Goal: Transaction & Acquisition: Purchase product/service

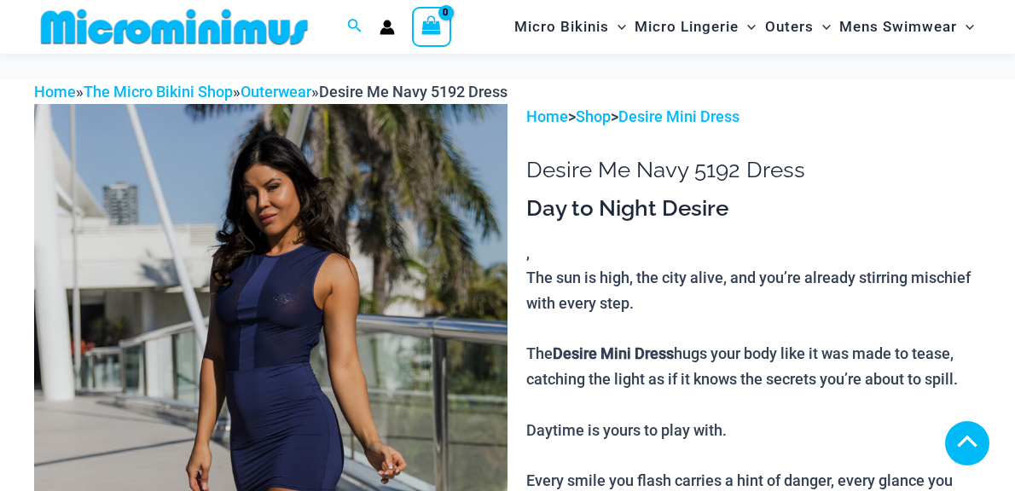
scroll to position [515, 0]
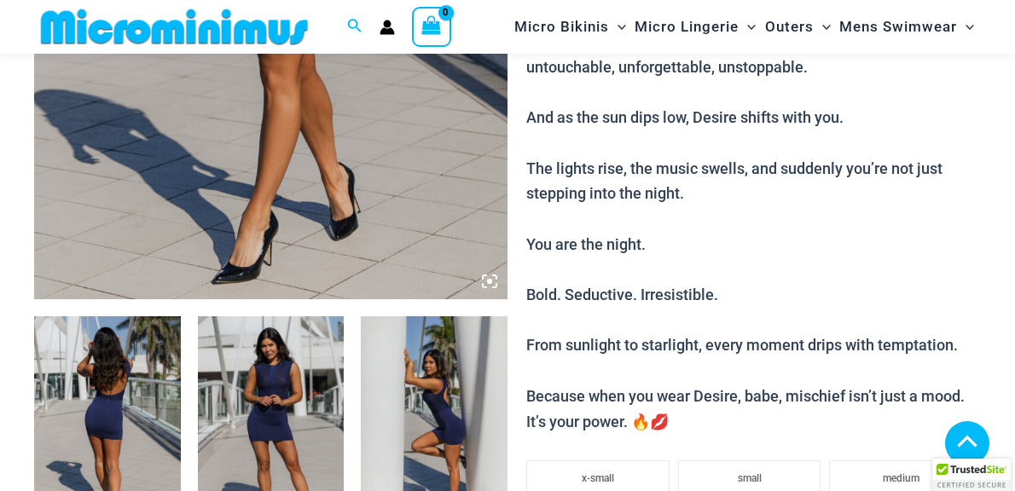
click at [100, 382] on img at bounding box center [107, 425] width 147 height 219
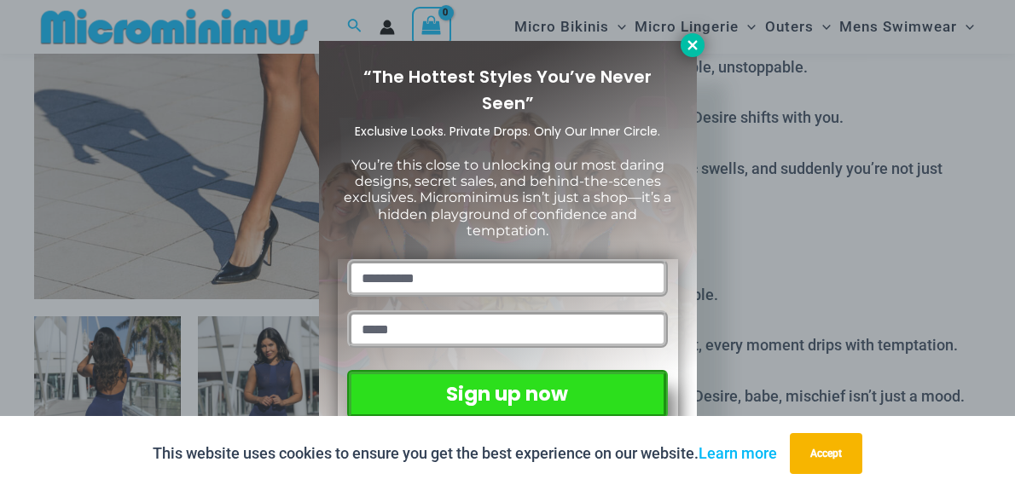
click at [693, 44] on icon at bounding box center [691, 44] width 9 height 9
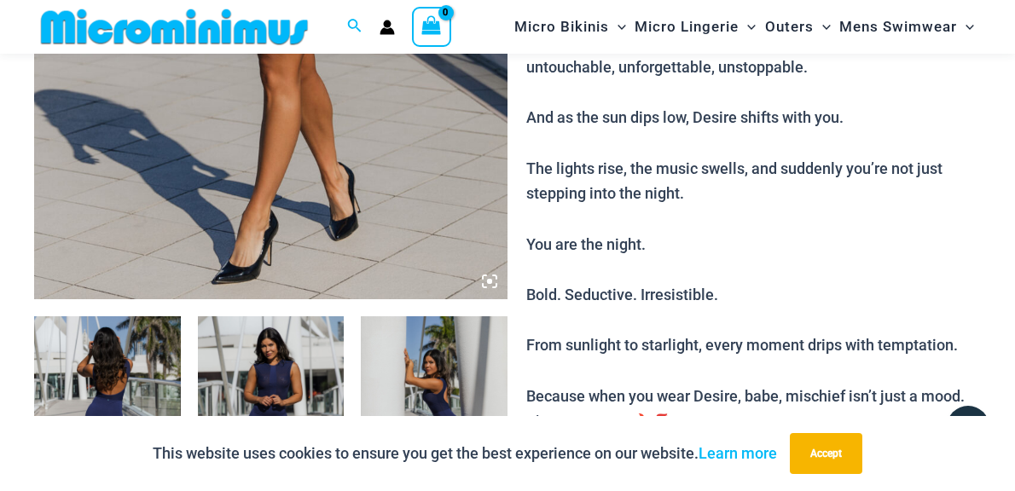
click at [264, 385] on img at bounding box center [271, 425] width 147 height 219
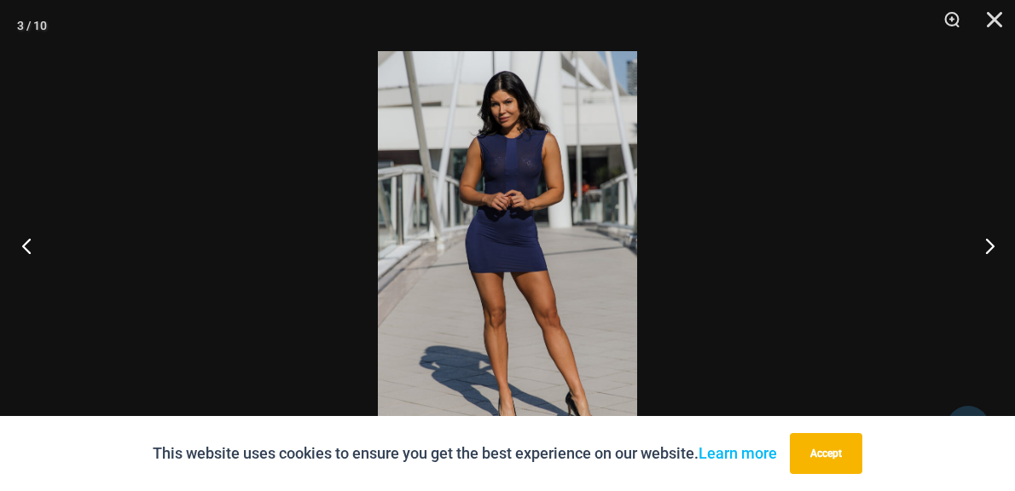
click at [26, 248] on button "Previous" at bounding box center [32, 245] width 64 height 85
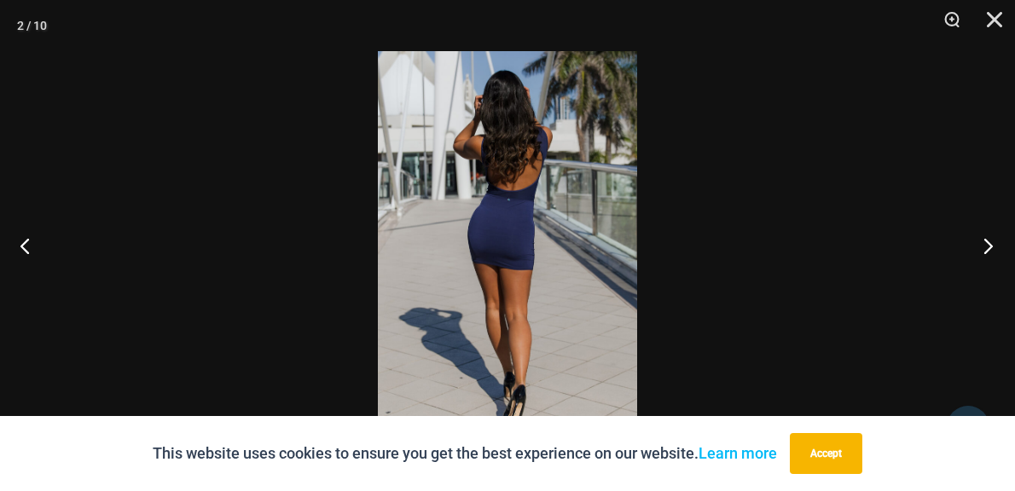
click at [987, 247] on button "Next" at bounding box center [983, 245] width 64 height 85
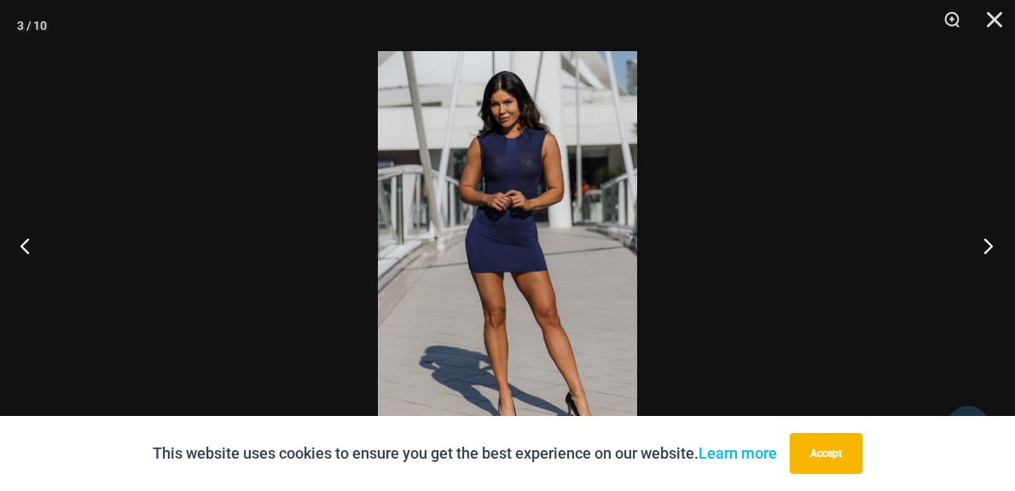
click at [987, 247] on button "Next" at bounding box center [983, 245] width 64 height 85
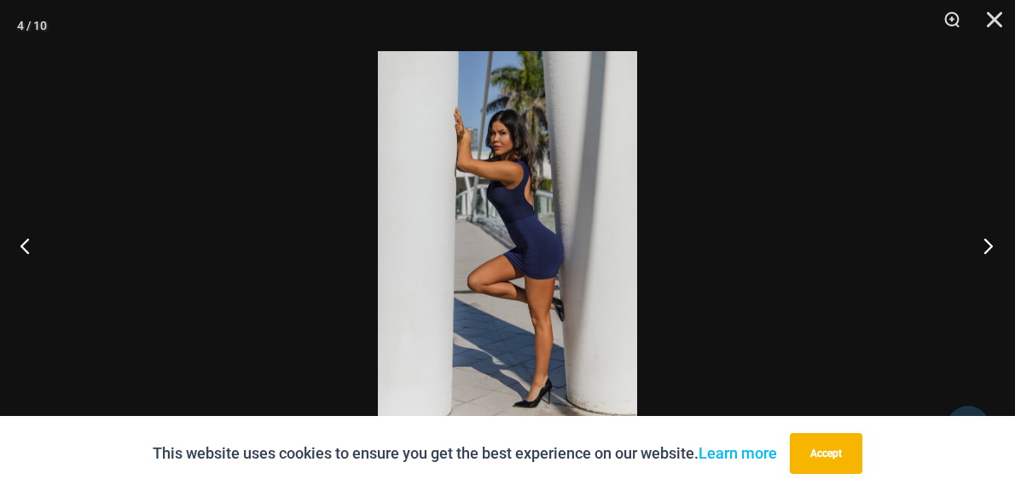
click at [987, 248] on button "Next" at bounding box center [983, 245] width 64 height 85
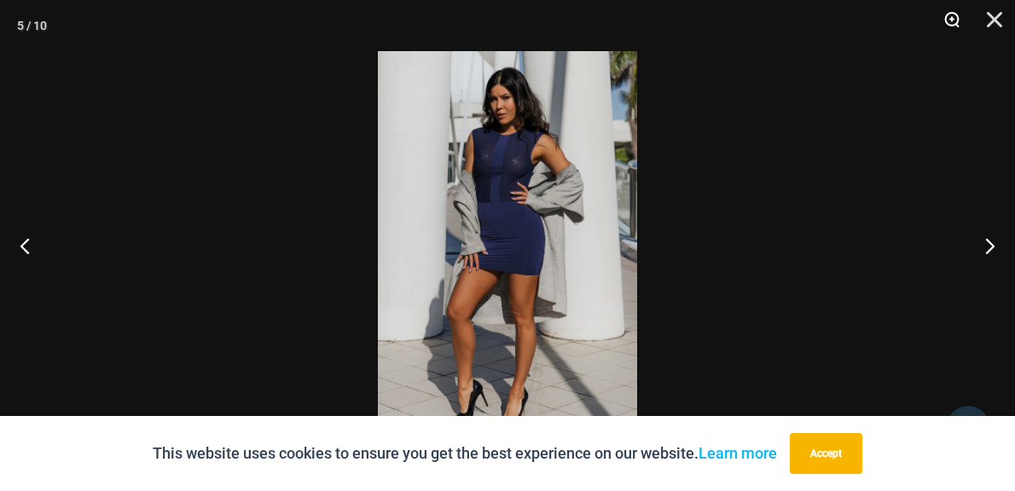
click at [953, 20] on button "Zoom" at bounding box center [945, 25] width 43 height 51
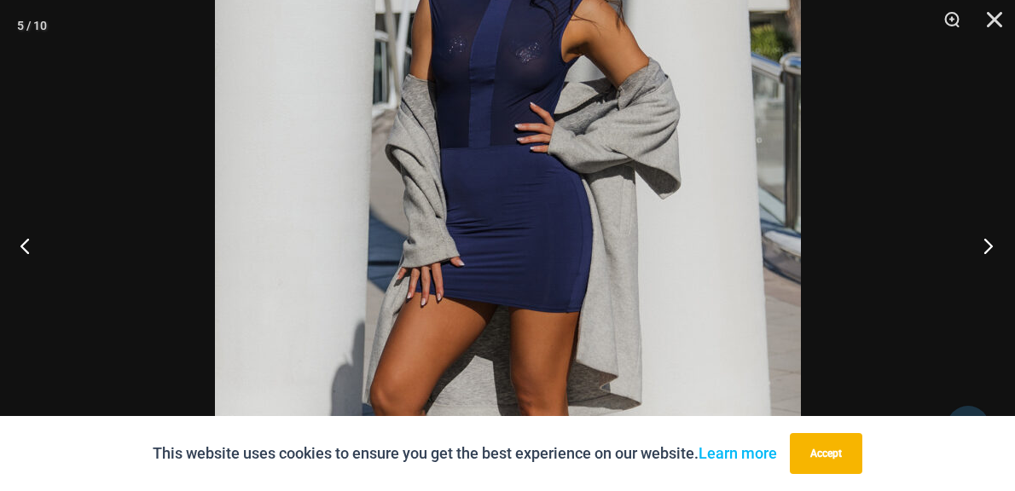
click at [992, 243] on button "Next" at bounding box center [983, 245] width 64 height 85
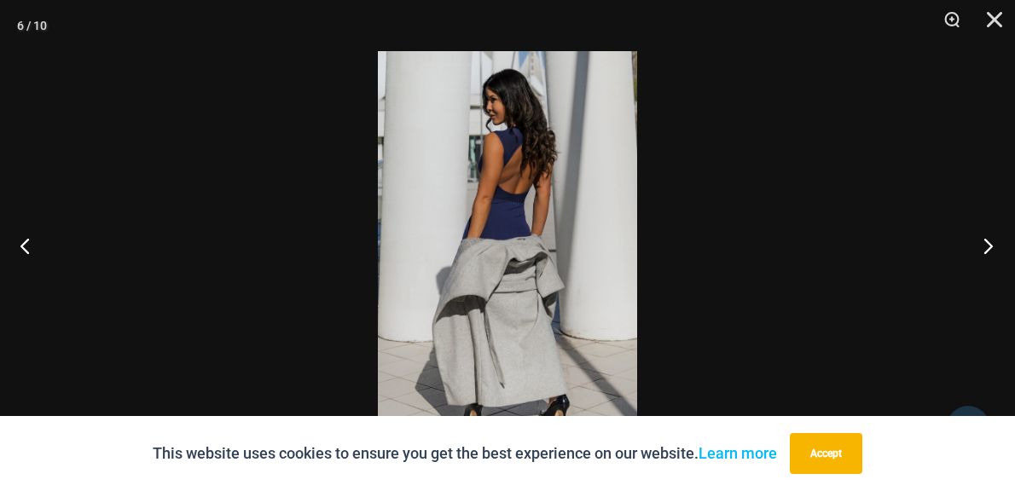
click at [992, 243] on button "Next" at bounding box center [983, 245] width 64 height 85
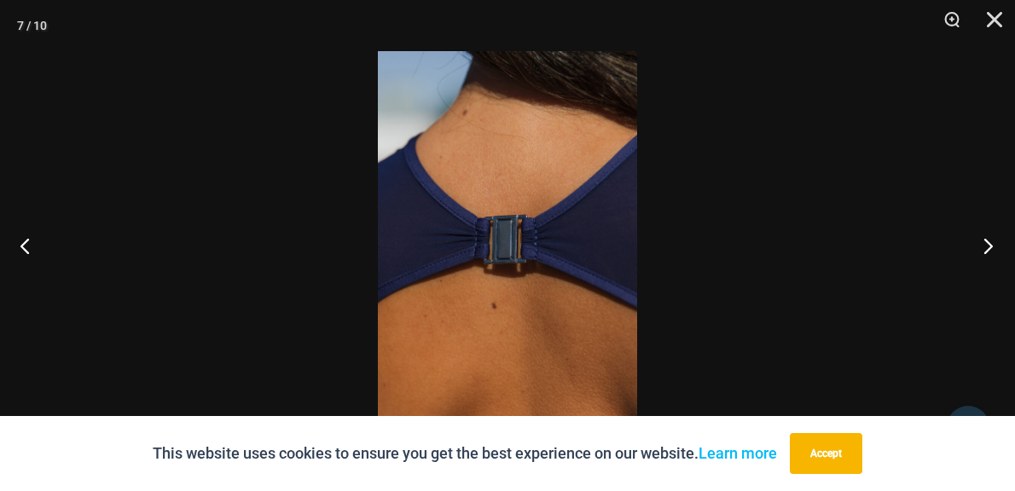
click at [992, 243] on button "Next" at bounding box center [983, 245] width 64 height 85
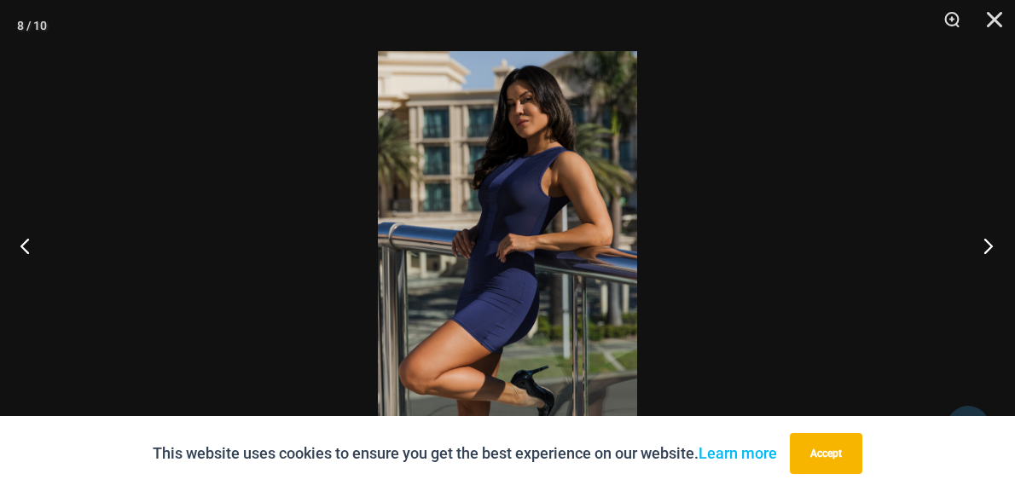
click at [983, 247] on button "Next" at bounding box center [983, 245] width 64 height 85
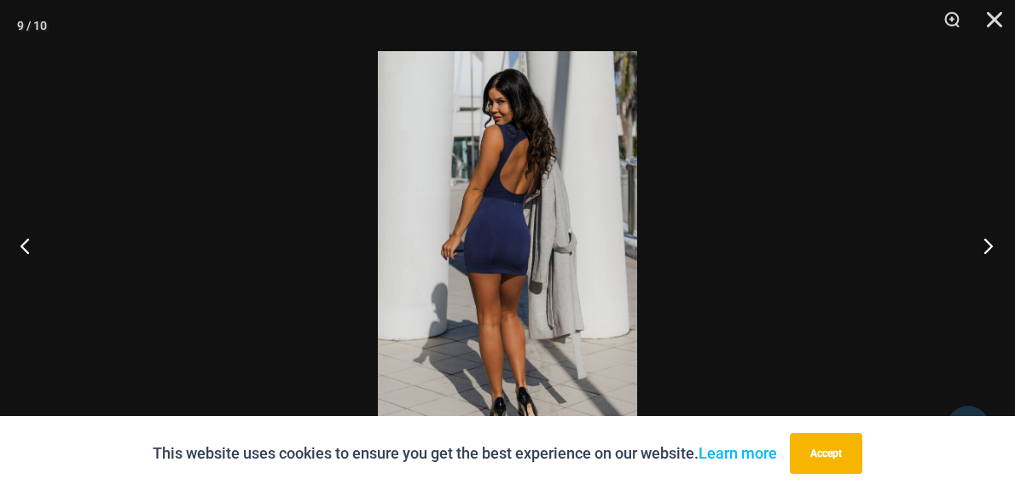
click at [983, 247] on button "Next" at bounding box center [983, 245] width 64 height 85
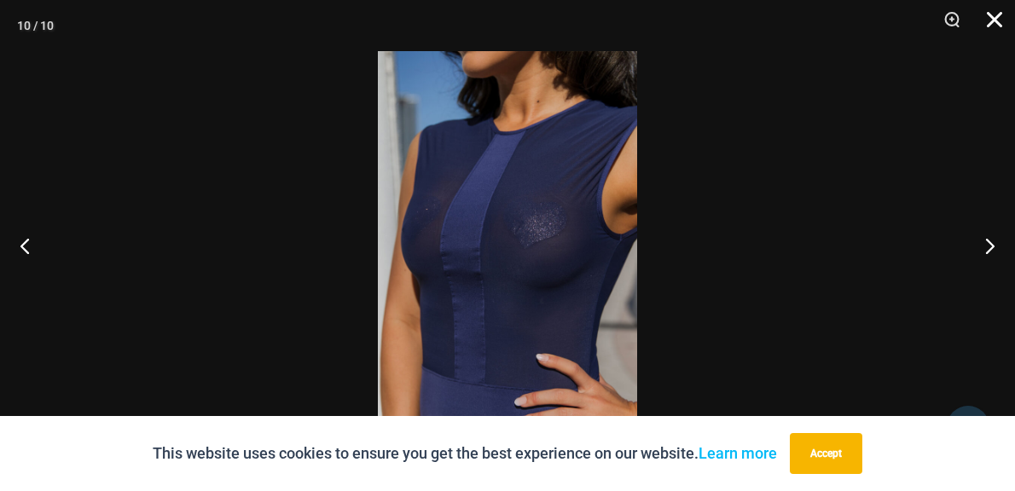
click at [995, 19] on button "Close" at bounding box center [988, 25] width 43 height 51
